Goal: Check status: Check status

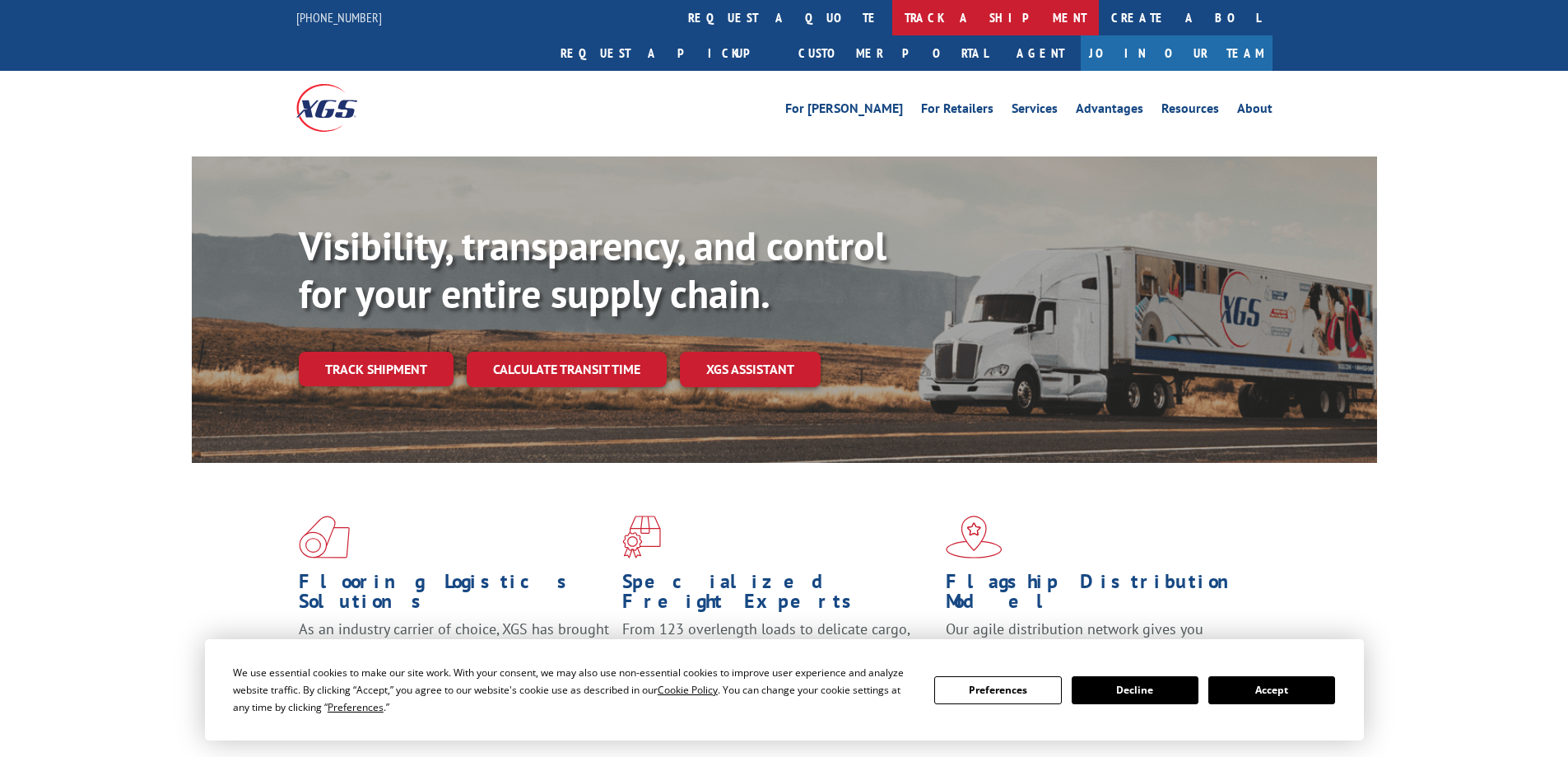
click at [892, 17] on link "track a shipment" at bounding box center [996, 17] width 206 height 36
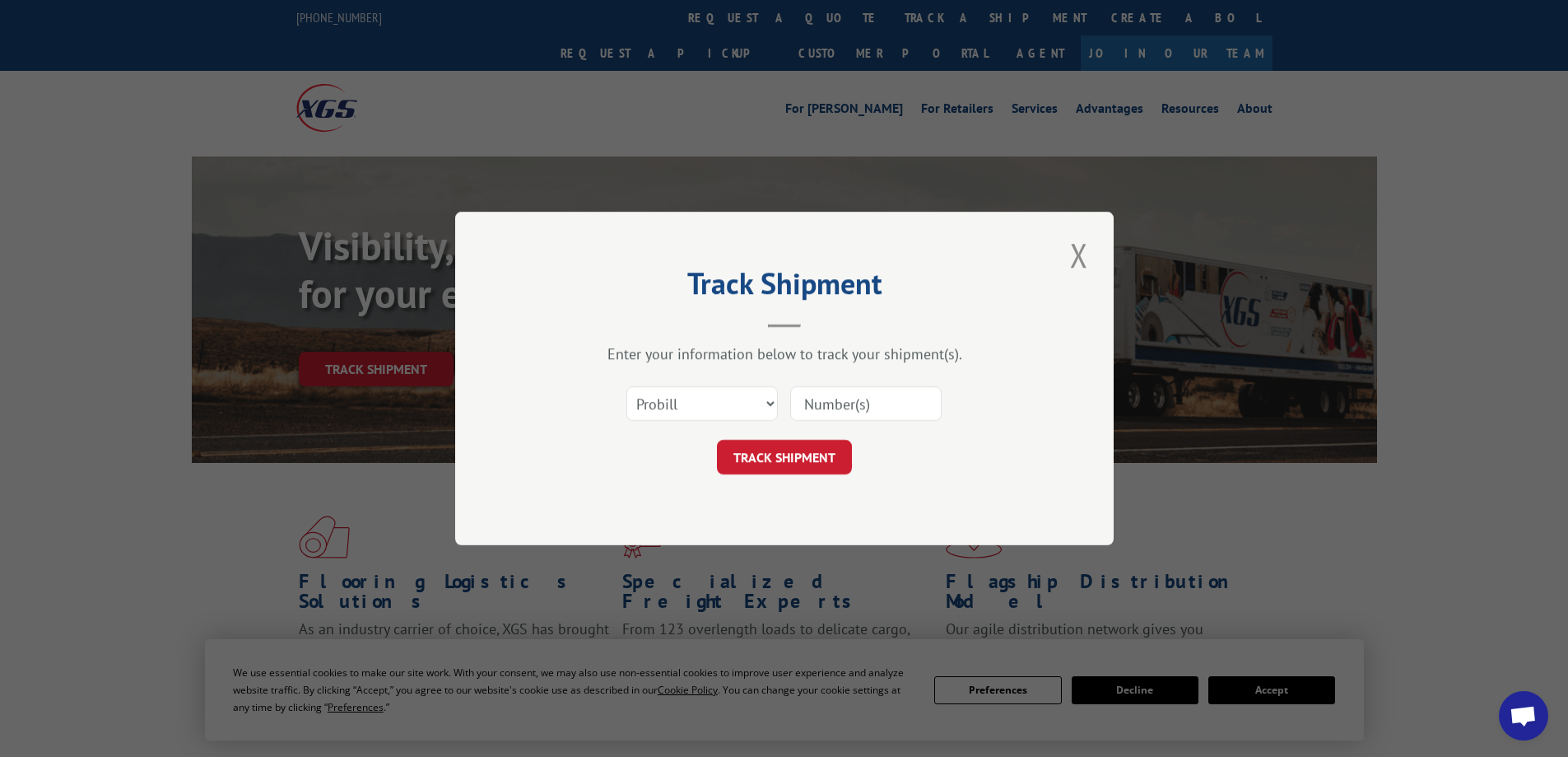
click at [833, 404] on input at bounding box center [865, 404] width 151 height 35
paste input "17386218BOL"
type input "17386218BOL"
click at [790, 462] on button "TRACK SHIPMENT" at bounding box center [784, 457] width 135 height 35
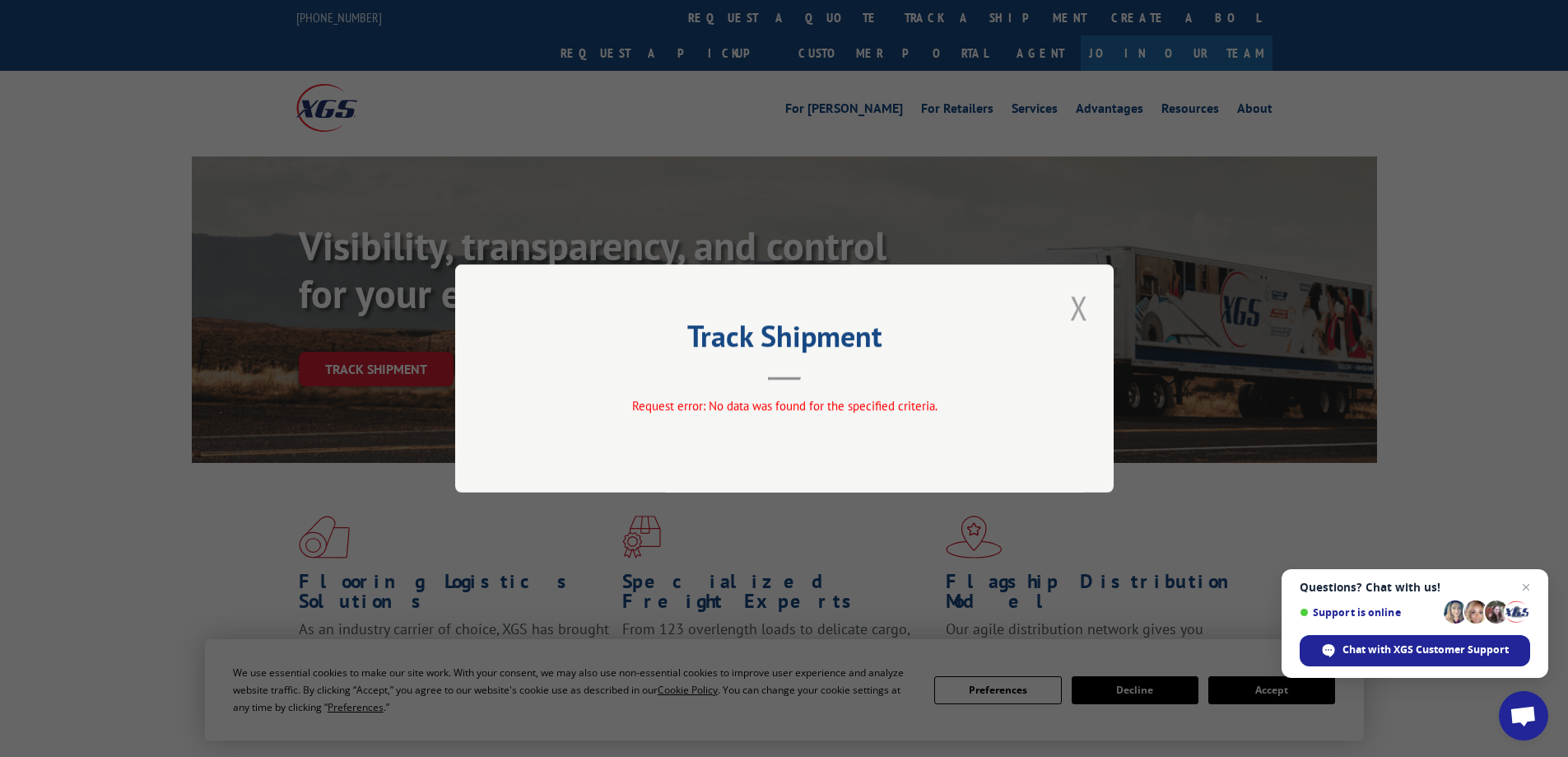
click at [1086, 314] on button "Close modal" at bounding box center [1079, 308] width 28 height 45
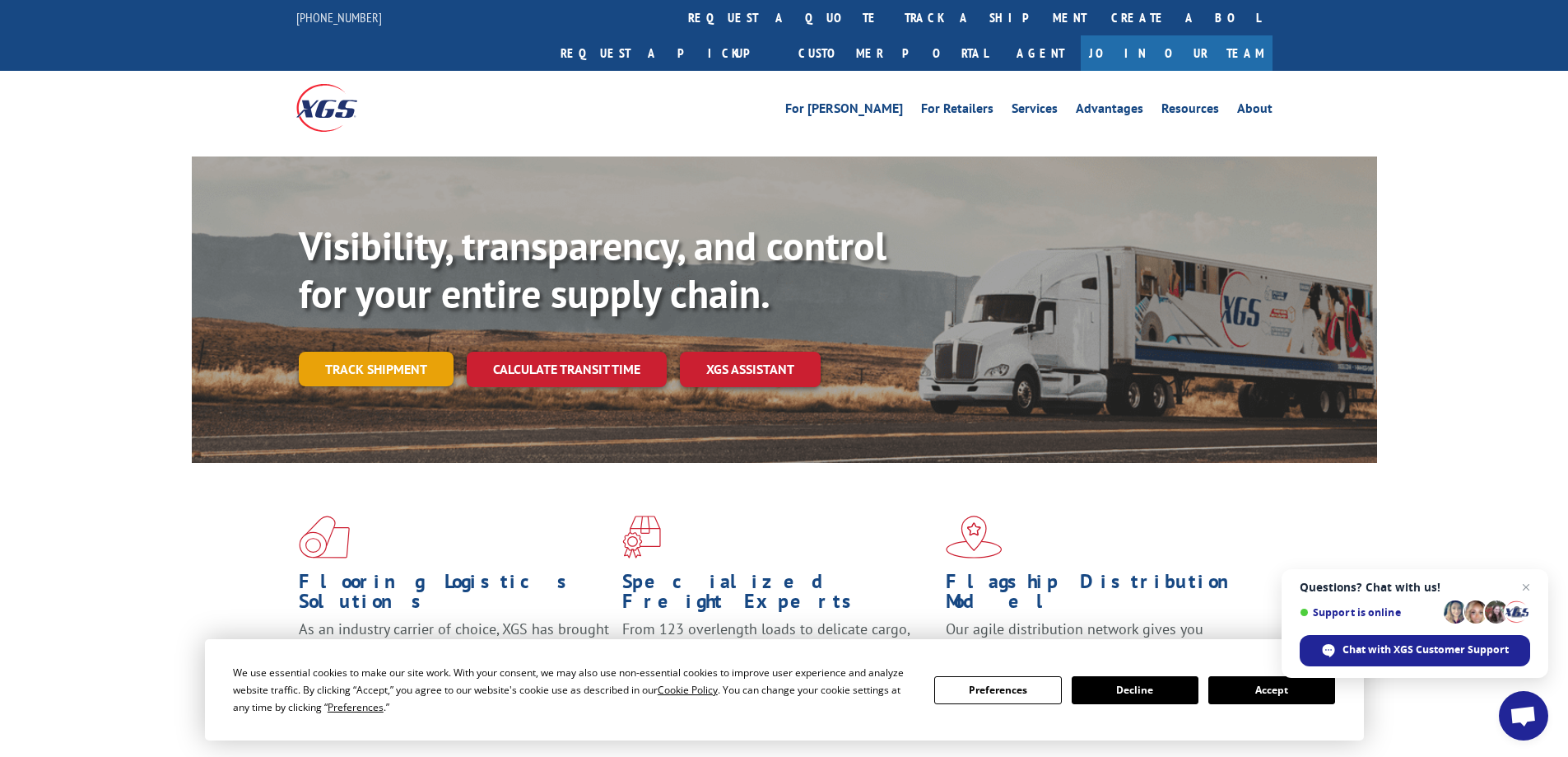
click at [377, 351] on link "Track shipment" at bounding box center [376, 369] width 155 height 35
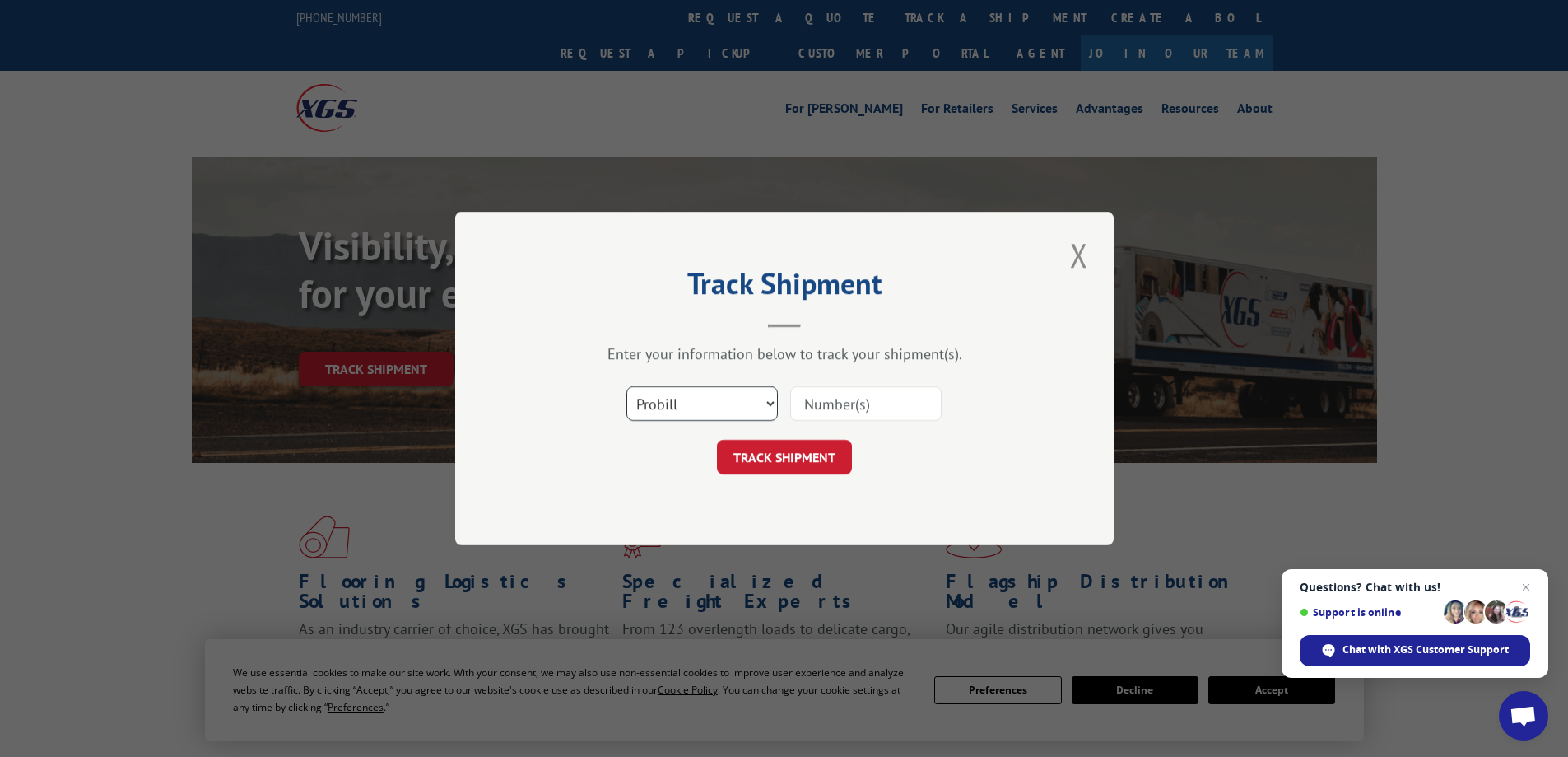
click at [649, 404] on select "Select category... Probill BOL PO" at bounding box center [702, 404] width 151 height 35
click at [731, 411] on select "Select category... Probill BOL PO" at bounding box center [702, 404] width 151 height 35
click at [718, 401] on select "Select category... Probill BOL PO" at bounding box center [702, 404] width 151 height 35
select select "po"
click at [627, 386] on select "Select category... Probill BOL PO" at bounding box center [702, 404] width 151 height 35
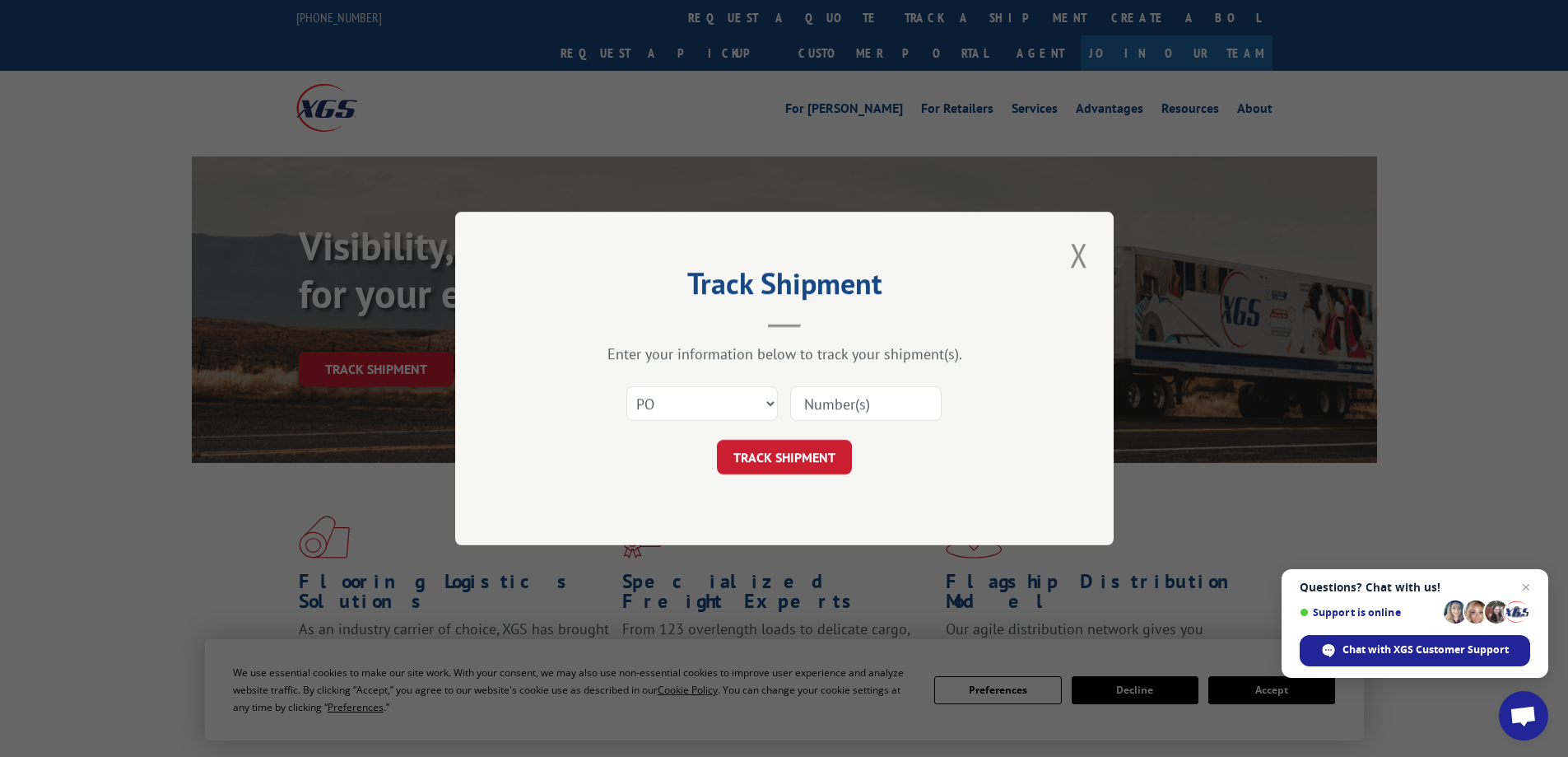
drag, startPoint x: 824, startPoint y: 389, endPoint x: 829, endPoint y: 420, distance: 31.4
click at [822, 393] on input at bounding box center [865, 404] width 151 height 35
paste input "10565599"
type input "10565599"
click at [816, 449] on button "TRACK SHIPMENT" at bounding box center [784, 457] width 135 height 35
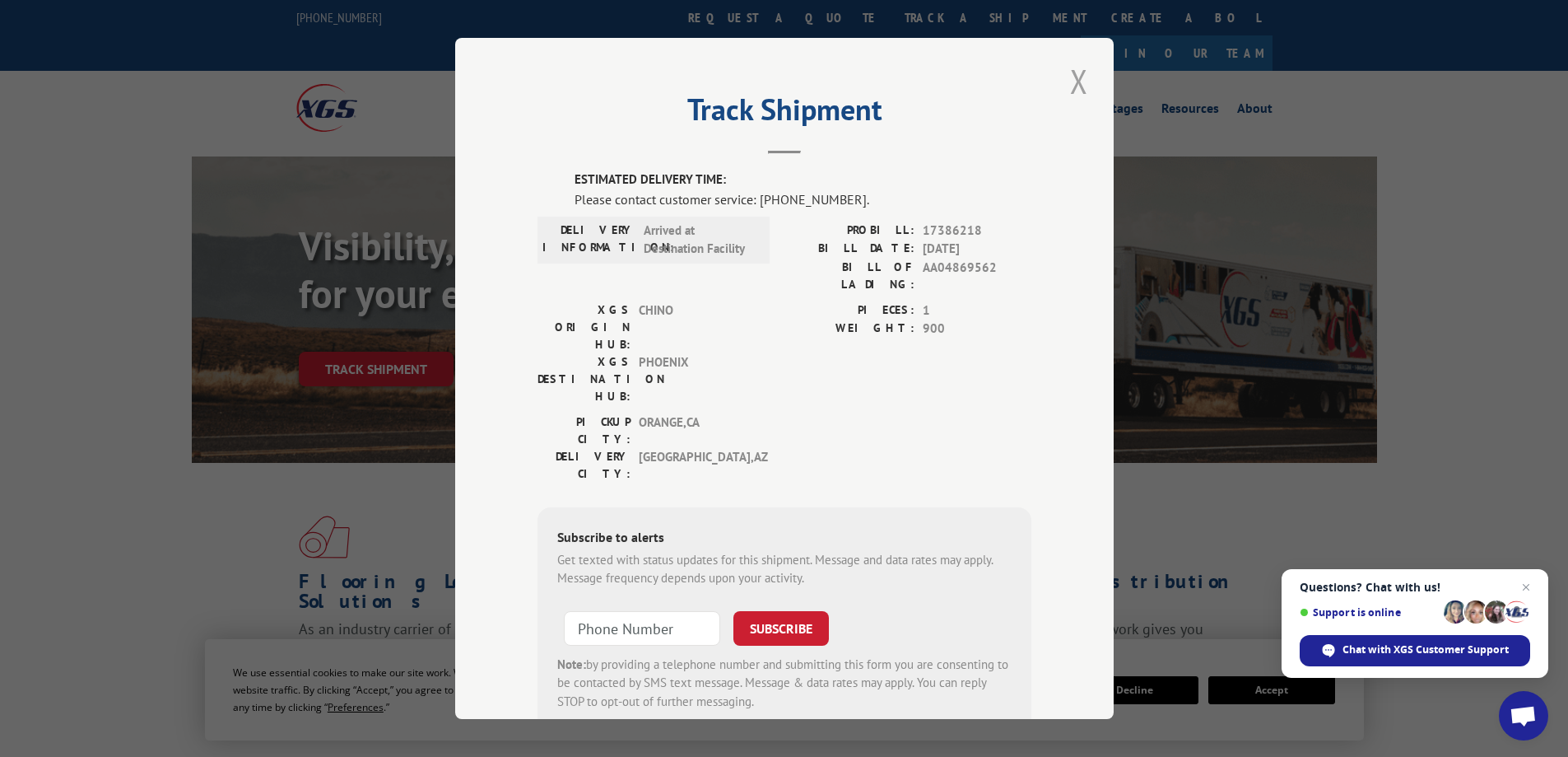
click at [1072, 76] on button "Close modal" at bounding box center [1079, 81] width 28 height 45
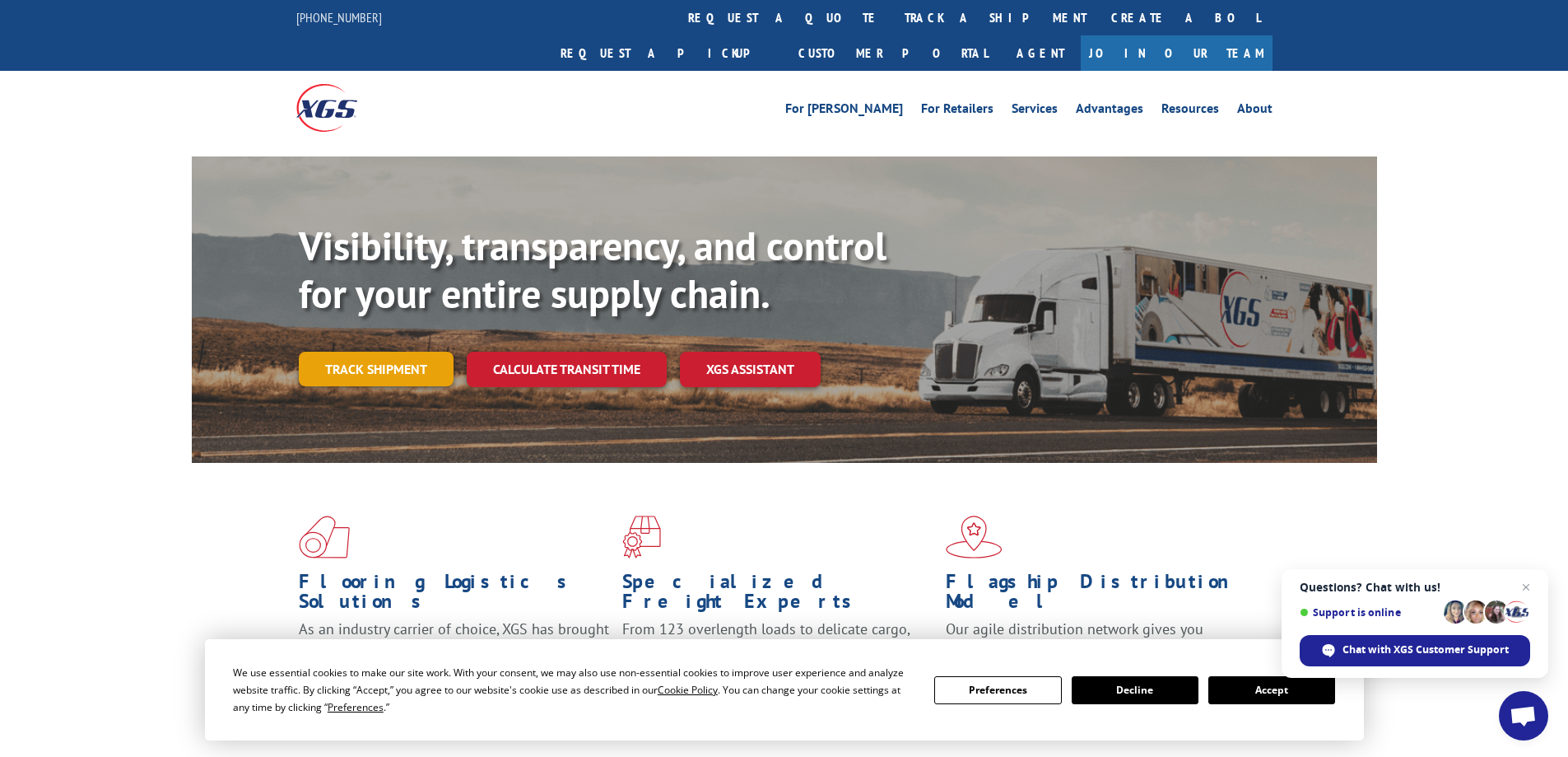
click at [378, 351] on div "Visibility, transparency, and control for your entire supply chain. Track shipm…" at bounding box center [838, 337] width 1079 height 230
click at [385, 351] on link "Track shipment" at bounding box center [376, 369] width 155 height 35
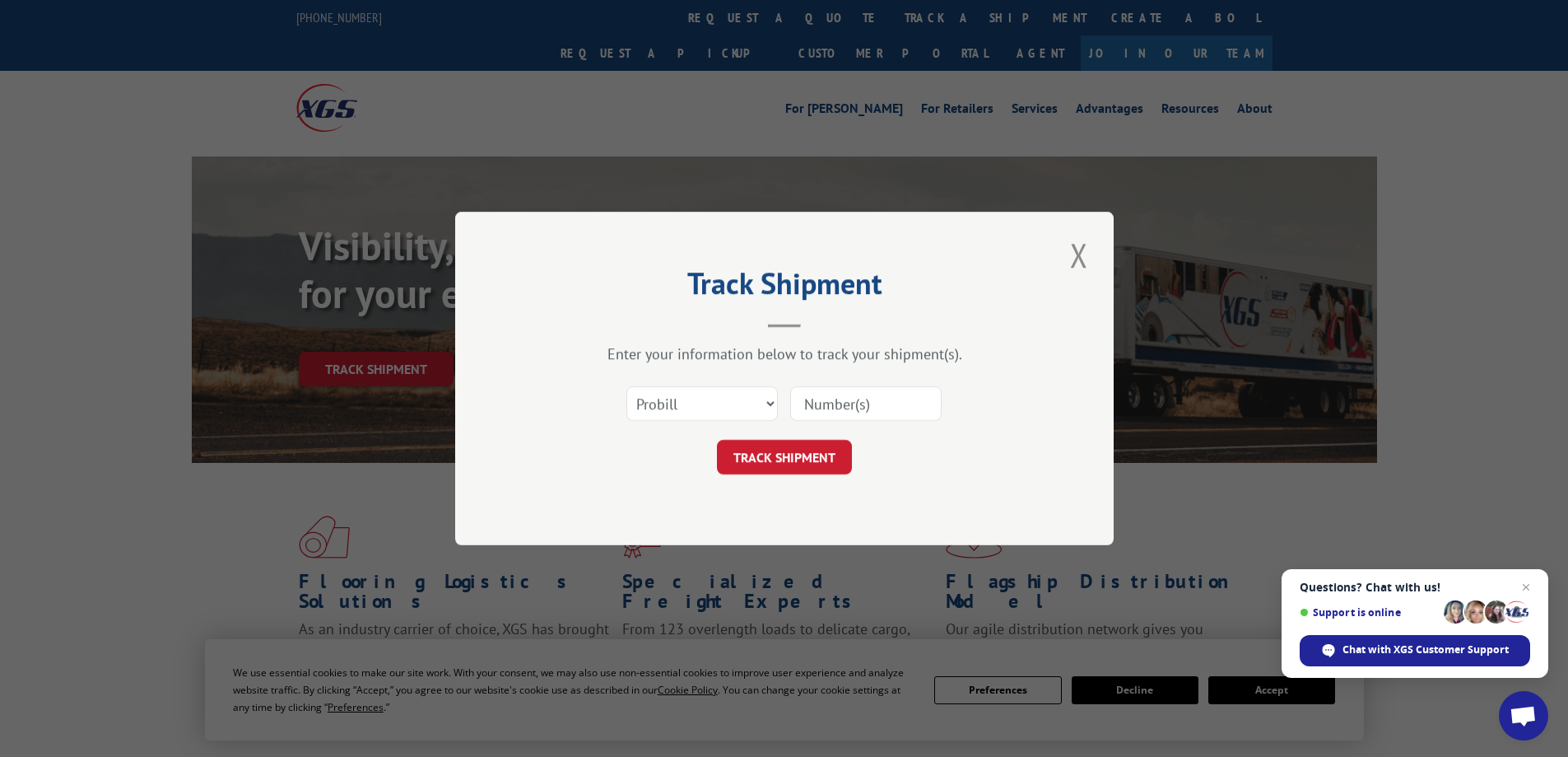
drag, startPoint x: 846, startPoint y: 400, endPoint x: 853, endPoint y: 416, distance: 17.5
click at [846, 400] on input at bounding box center [865, 404] width 151 height 35
paste input "17386218BOL"
type input "17386218BOL"
click at [783, 451] on button "TRACK SHIPMENT" at bounding box center [784, 457] width 135 height 35
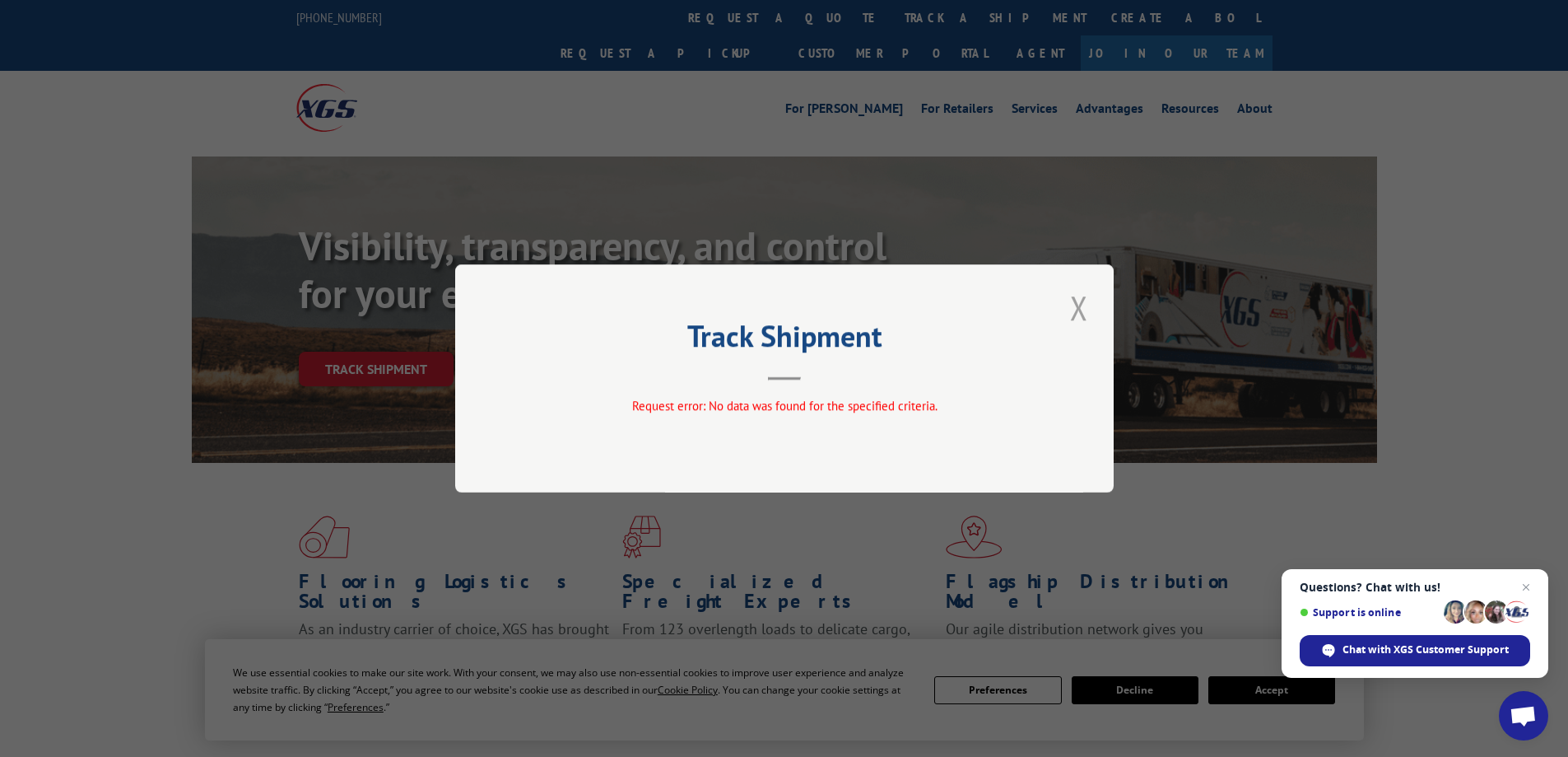
click at [1078, 297] on button "Close modal" at bounding box center [1079, 308] width 28 height 45
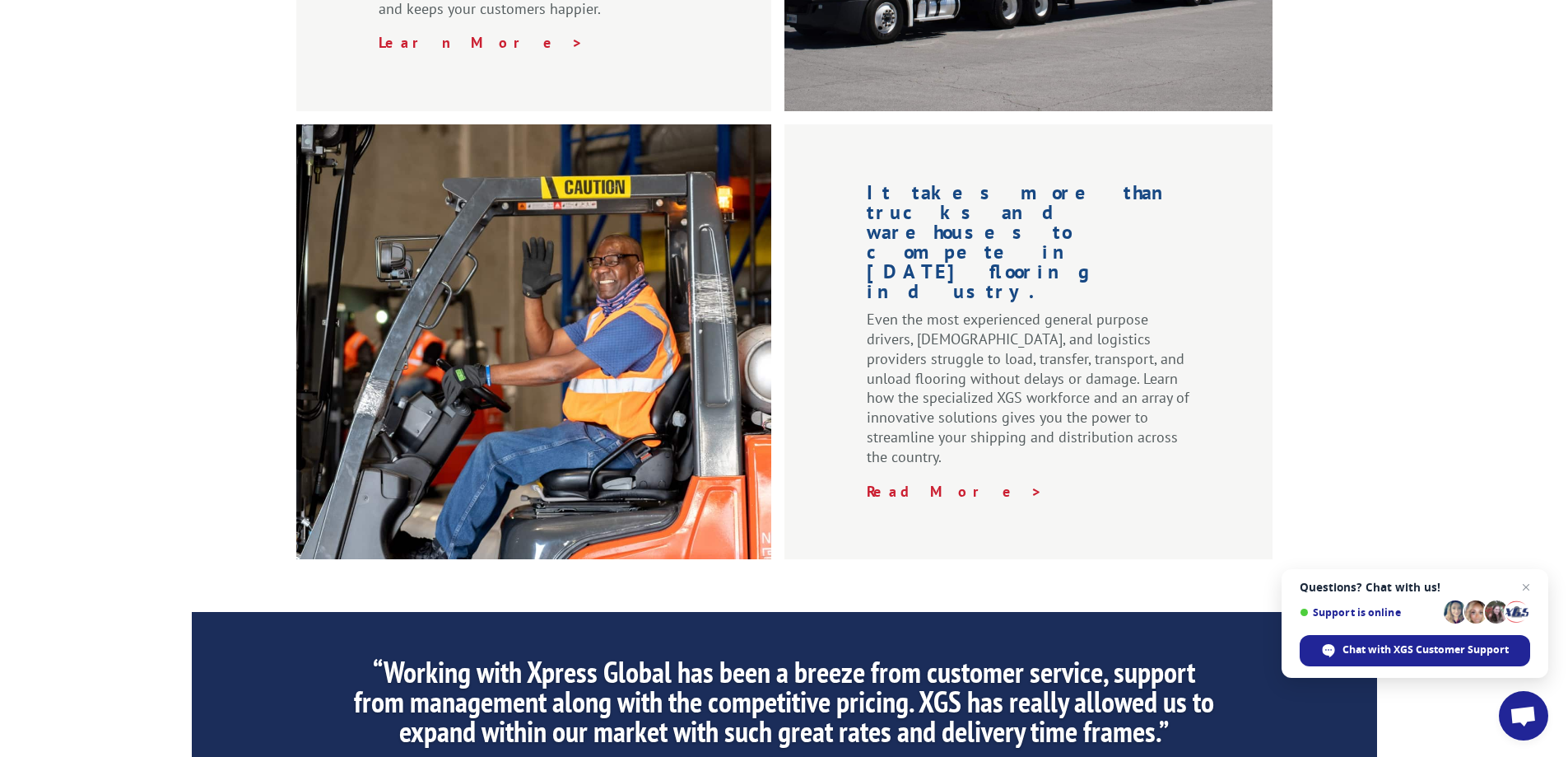
scroll to position [2470, 0]
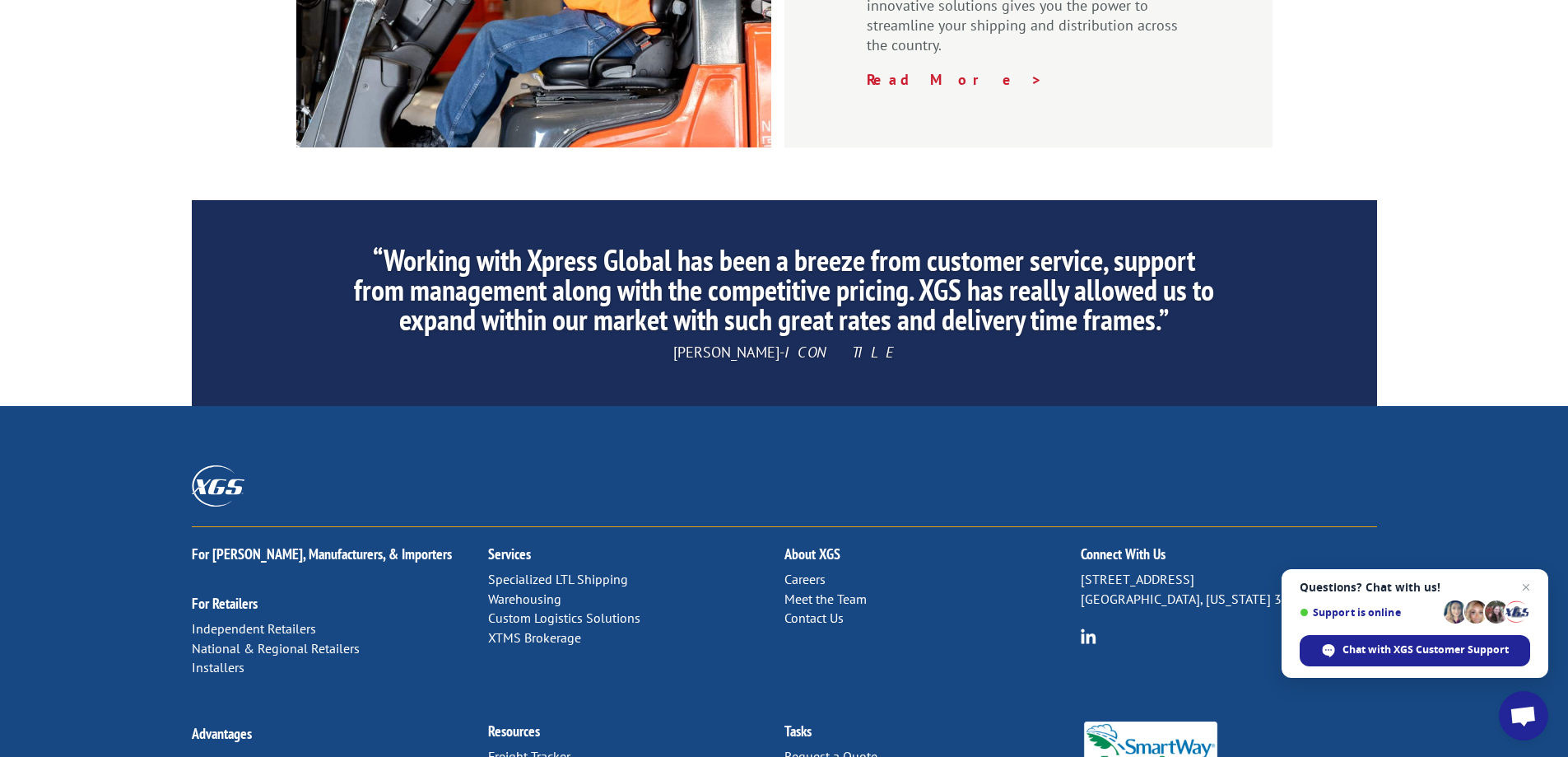
click at [815, 609] on link "Contact Us" at bounding box center [815, 617] width 59 height 17
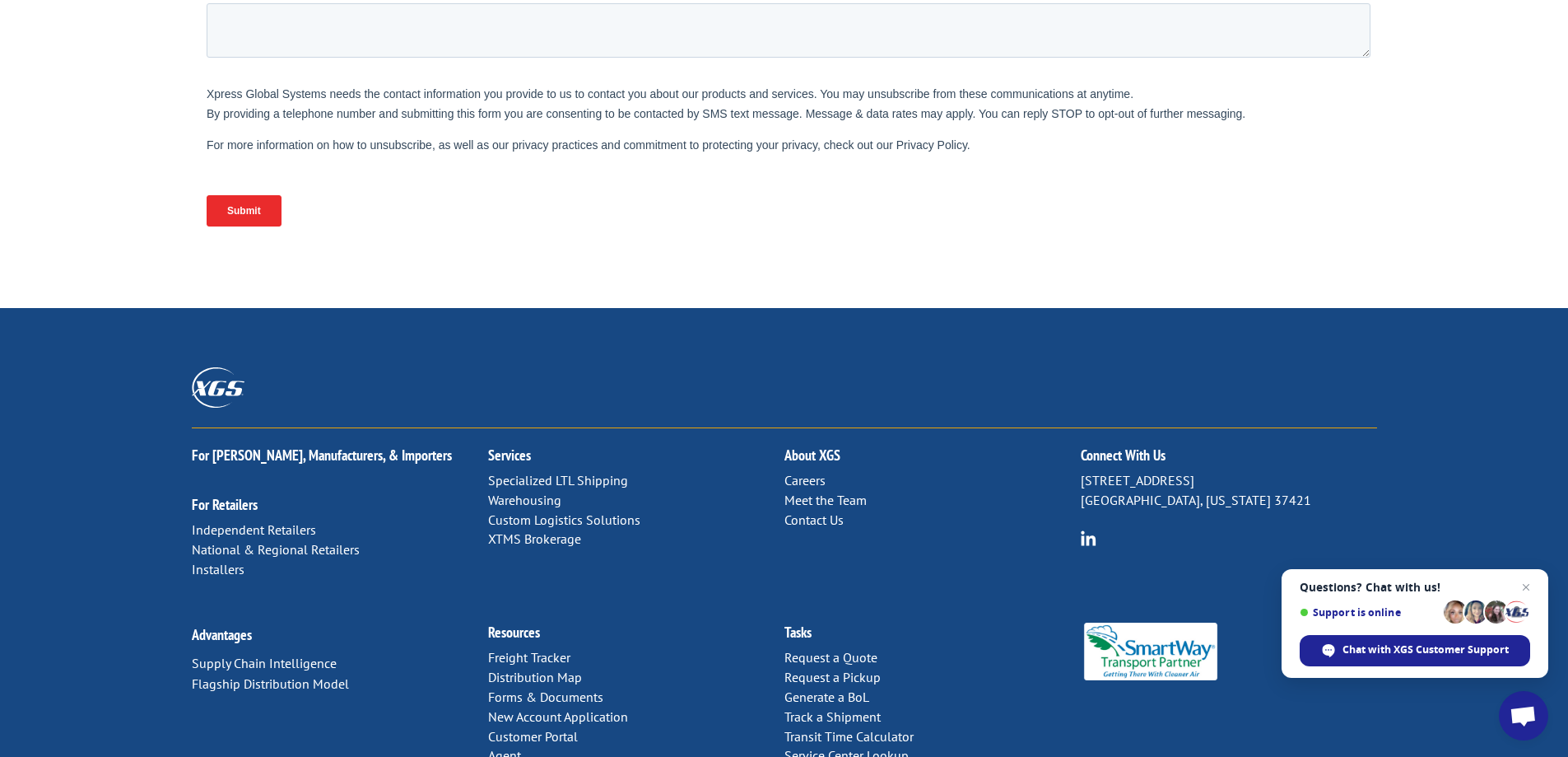
scroll to position [684, 0]
